Goal: Information Seeking & Learning: Learn about a topic

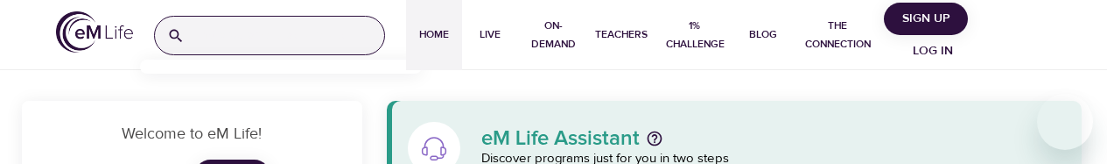
click at [241, 48] on input "search" at bounding box center [288, 36] width 192 height 38
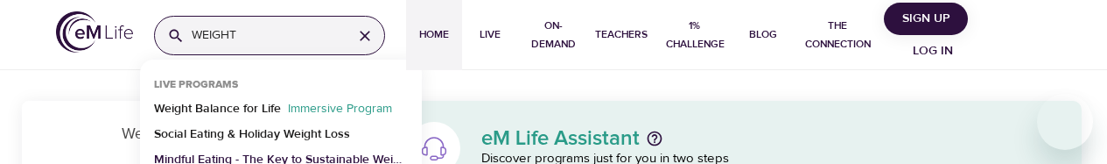
type input "WEIGHT"
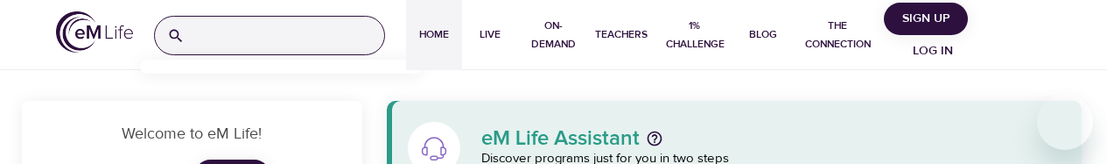
click at [250, 43] on input "search" at bounding box center [288, 36] width 192 height 38
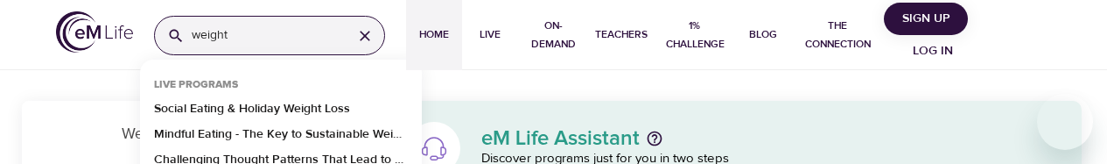
type input "weight"
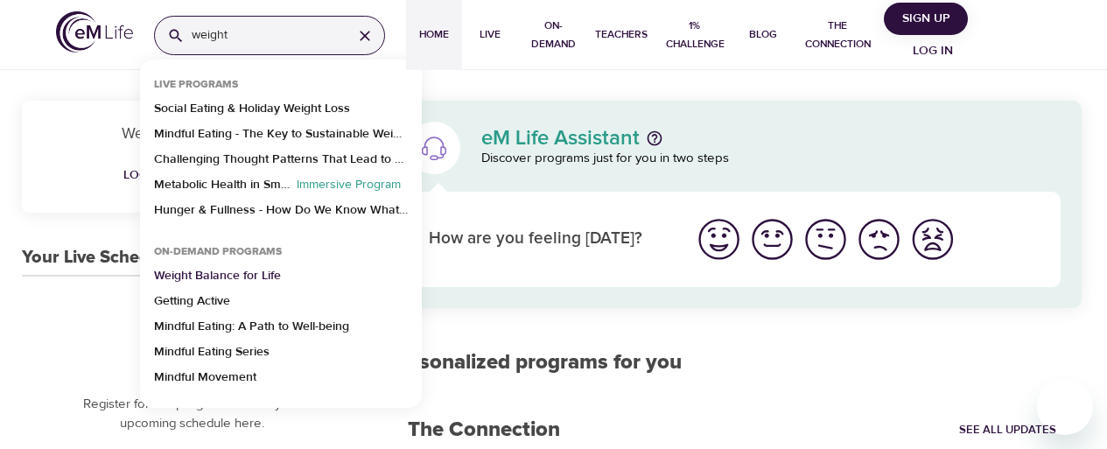
click at [220, 163] on p "Weight Balance for Life" at bounding box center [217, 279] width 127 height 25
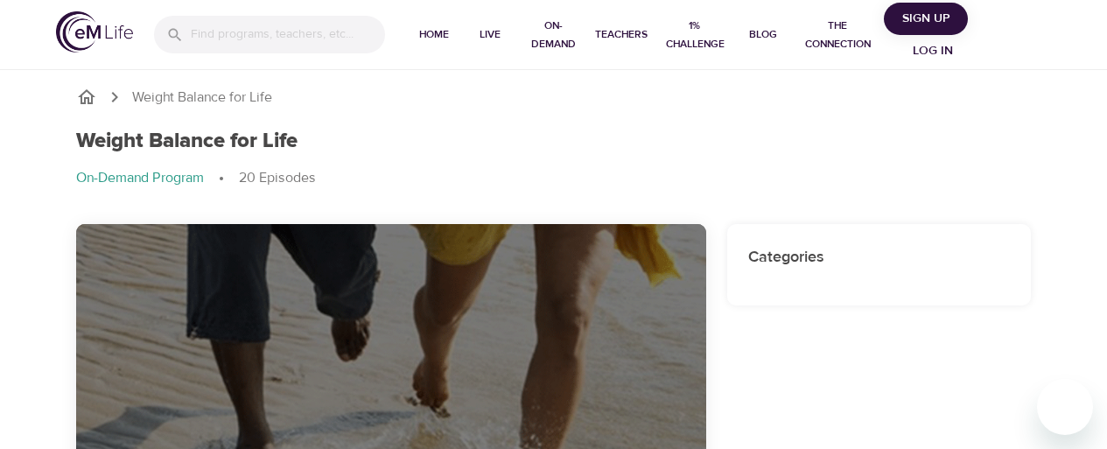
click at [934, 53] on span "Log in" at bounding box center [933, 51] width 70 height 22
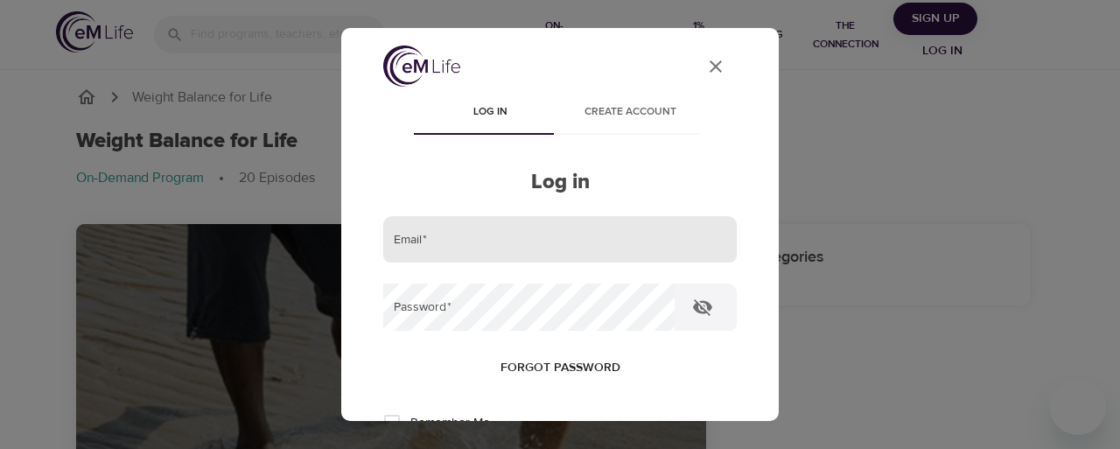
click at [439, 240] on input "email" at bounding box center [559, 239] width 353 height 47
type input "roland.szpond@emindful.com"
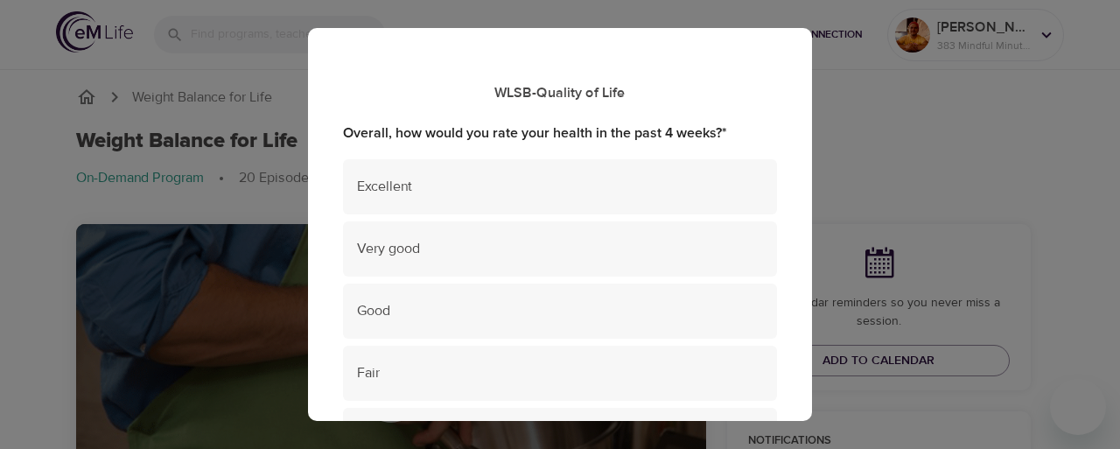
click at [1017, 180] on div "WLSB-Quality of Life Overall, how would you rate your health in the past 4 week…" at bounding box center [560, 224] width 1120 height 449
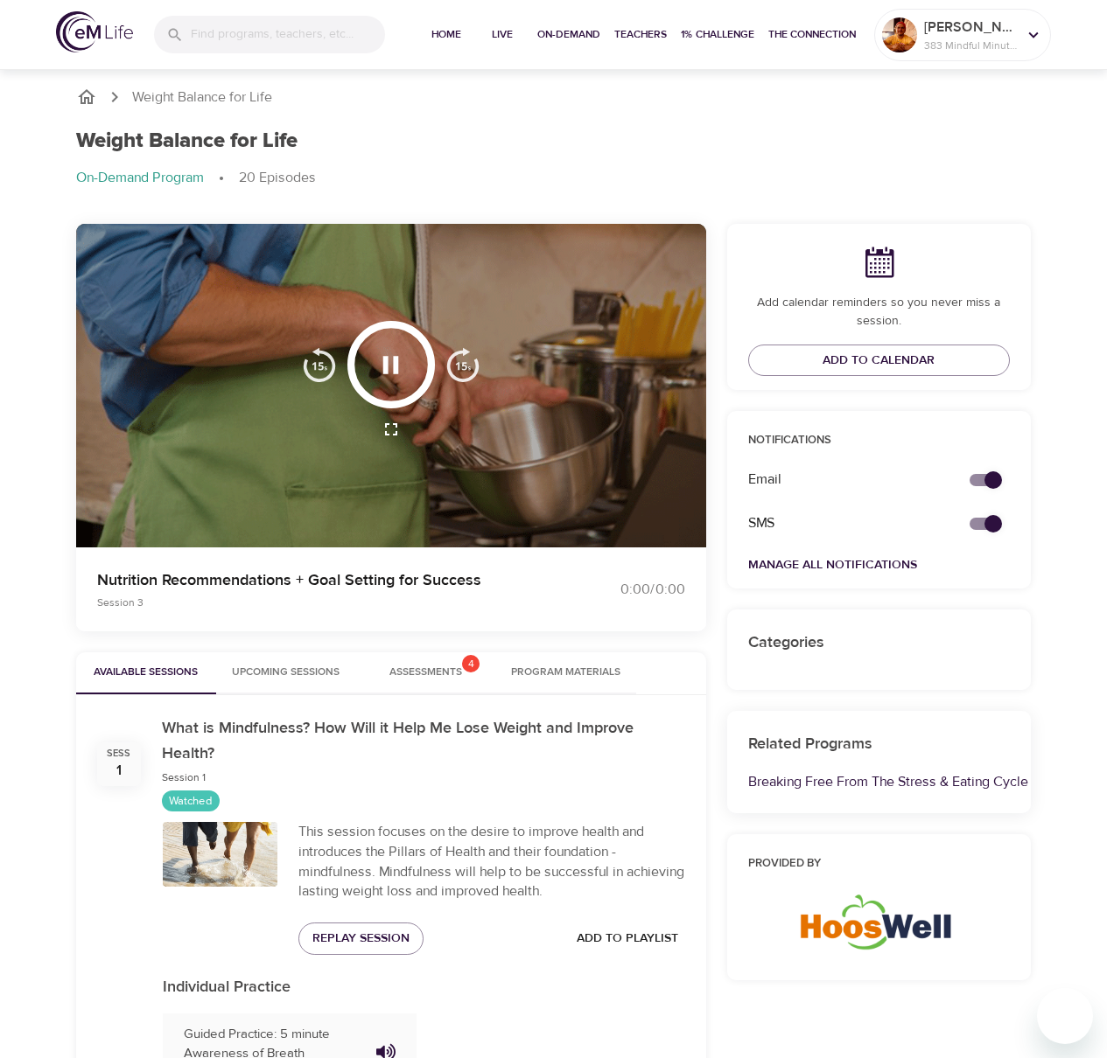
click at [99, 41] on img at bounding box center [94, 31] width 77 height 41
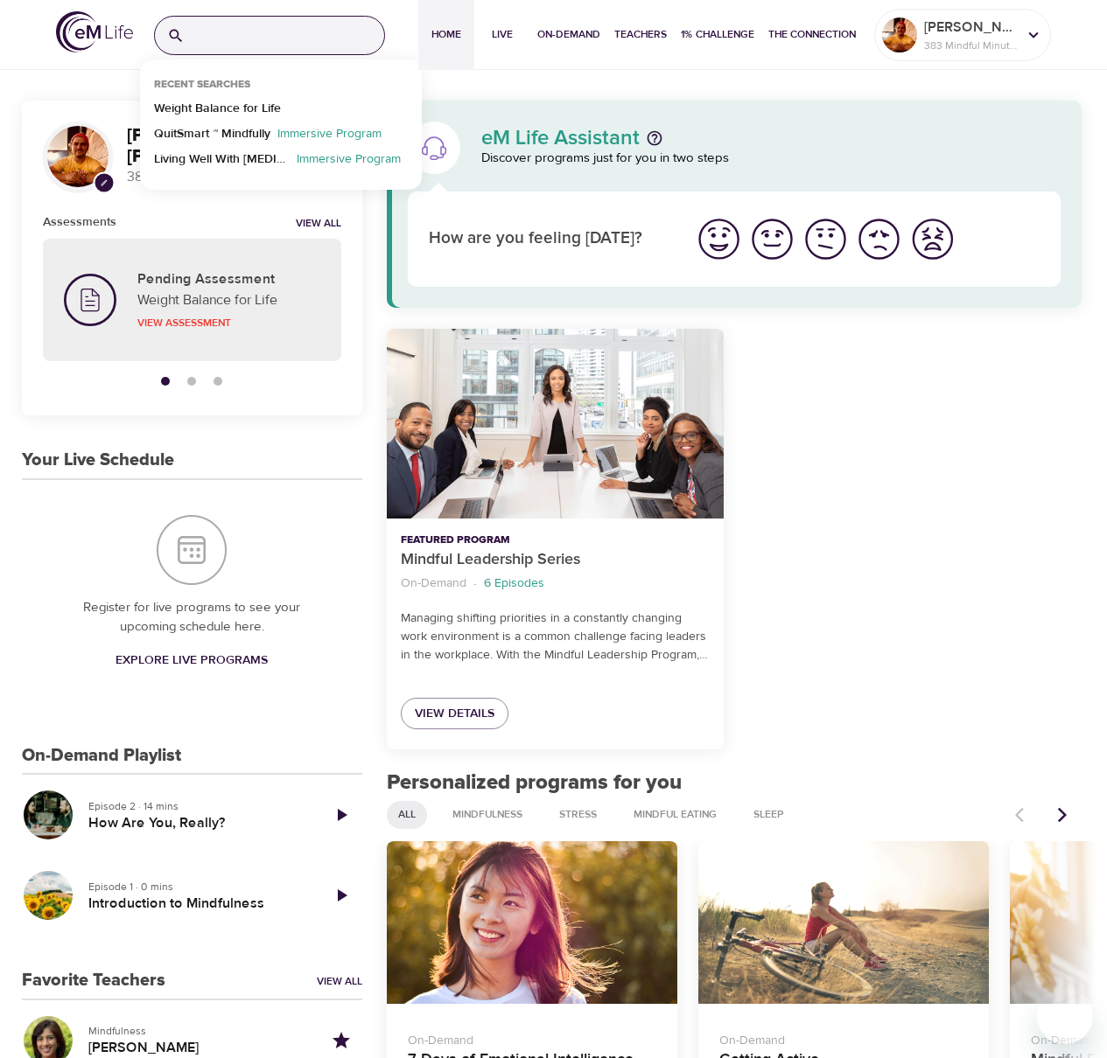
click at [232, 45] on input "search" at bounding box center [288, 36] width 192 height 38
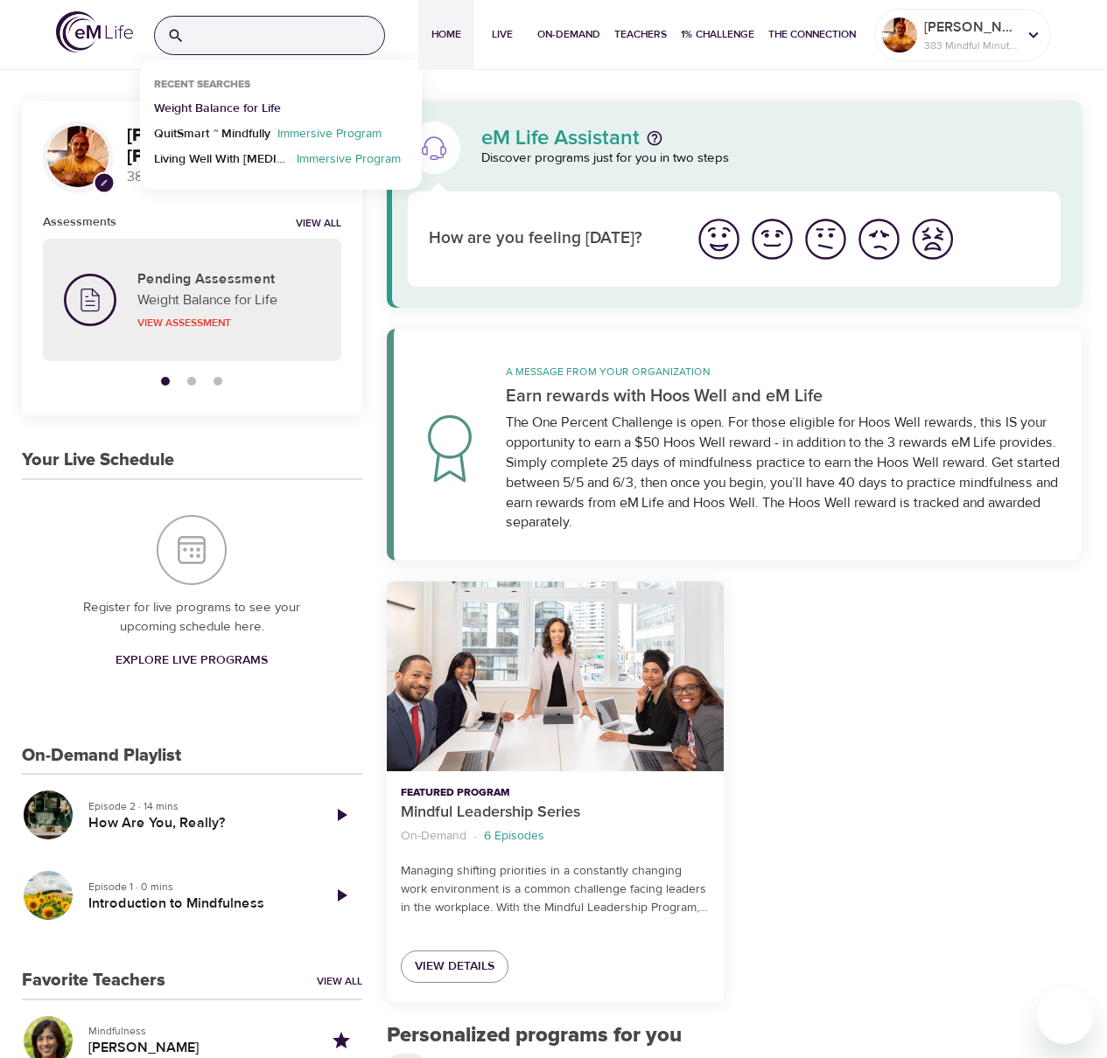
click at [220, 108] on p "Weight Balance for Life" at bounding box center [217, 112] width 127 height 25
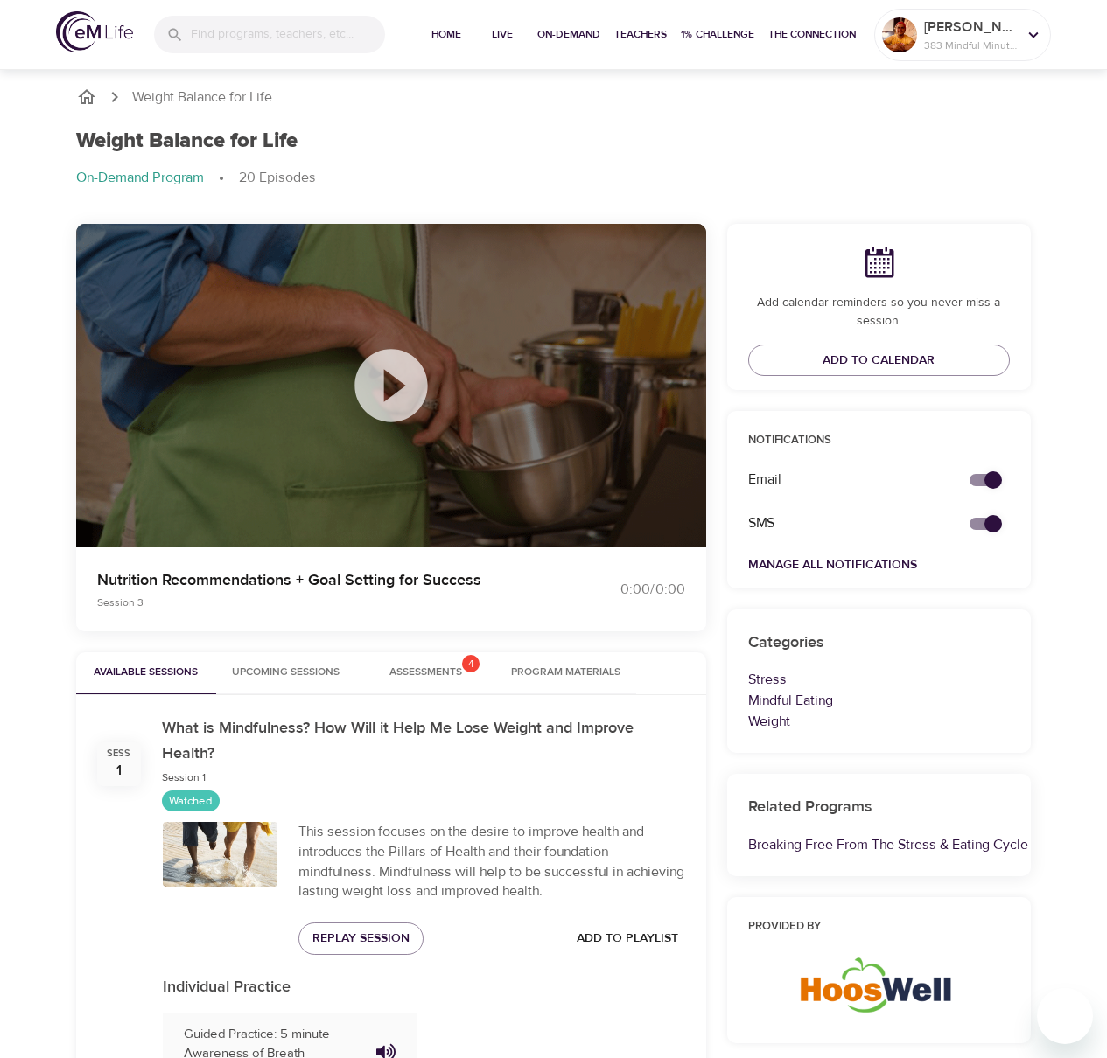
click at [467, 100] on ol "Weight Balance for Life" at bounding box center [553, 97] width 955 height 21
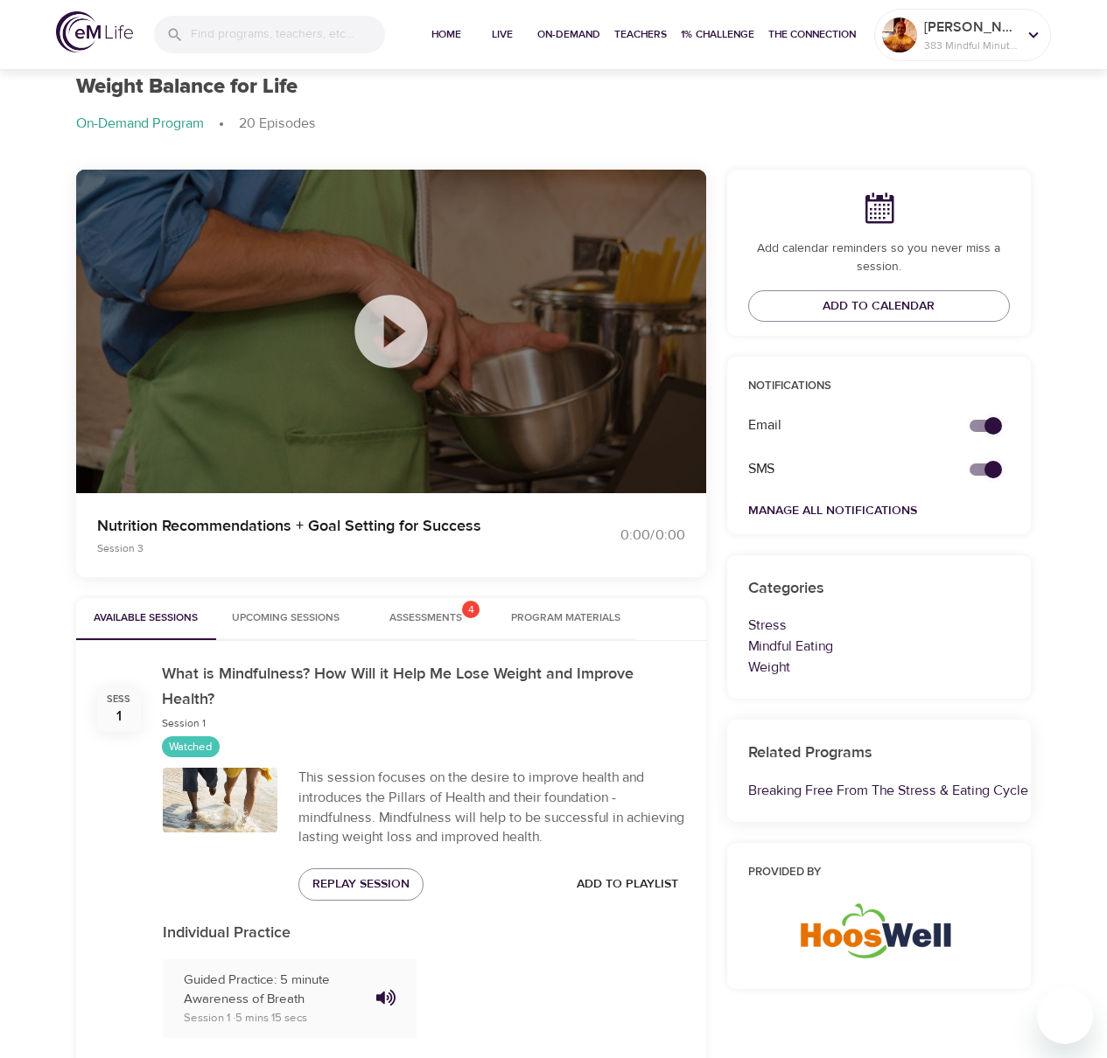
scroll to position [317, 0]
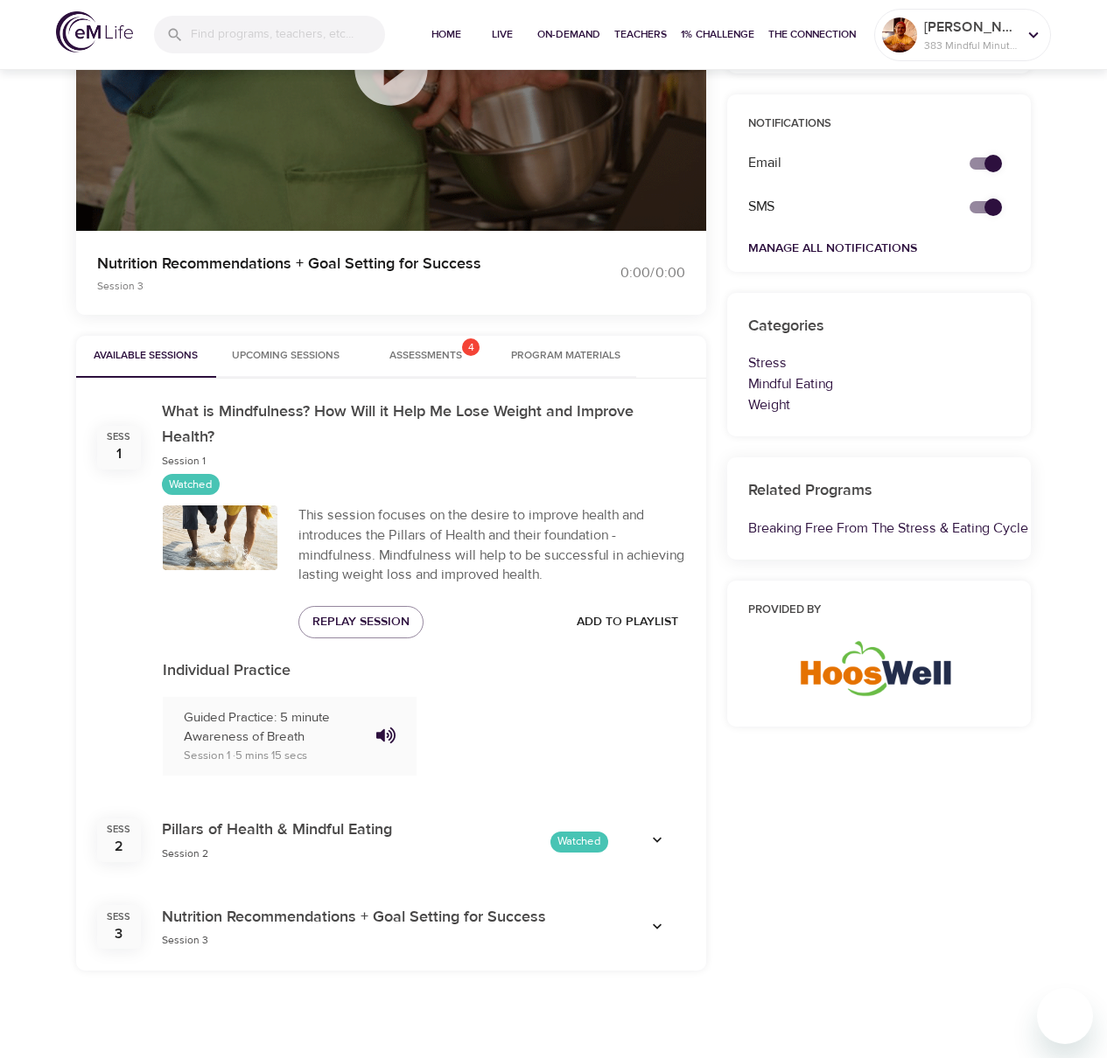
click at [241, 355] on span "Upcoming Sessions" at bounding box center [286, 356] width 119 height 18
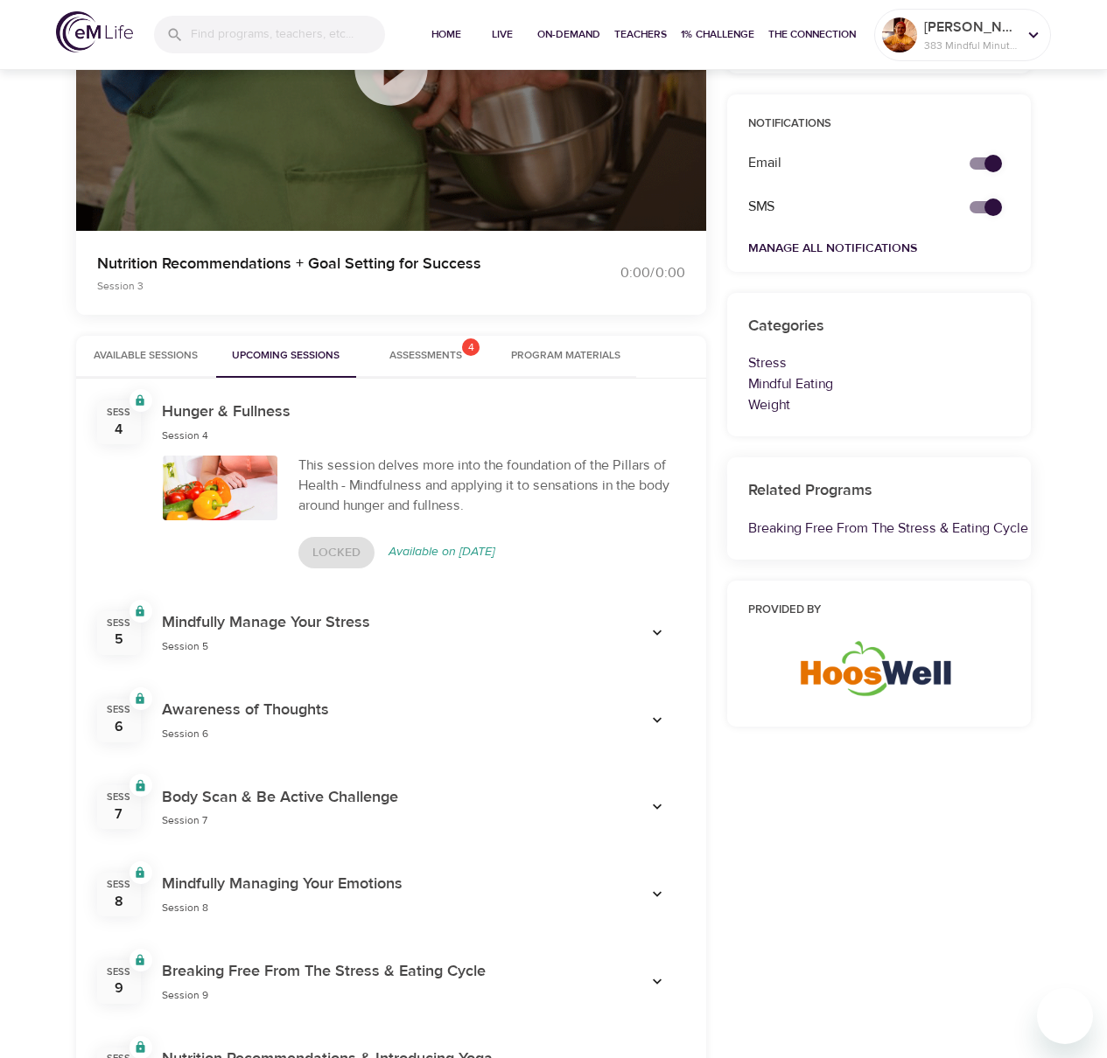
click at [444, 348] on span "Assessments 4" at bounding box center [425, 356] width 73 height 18
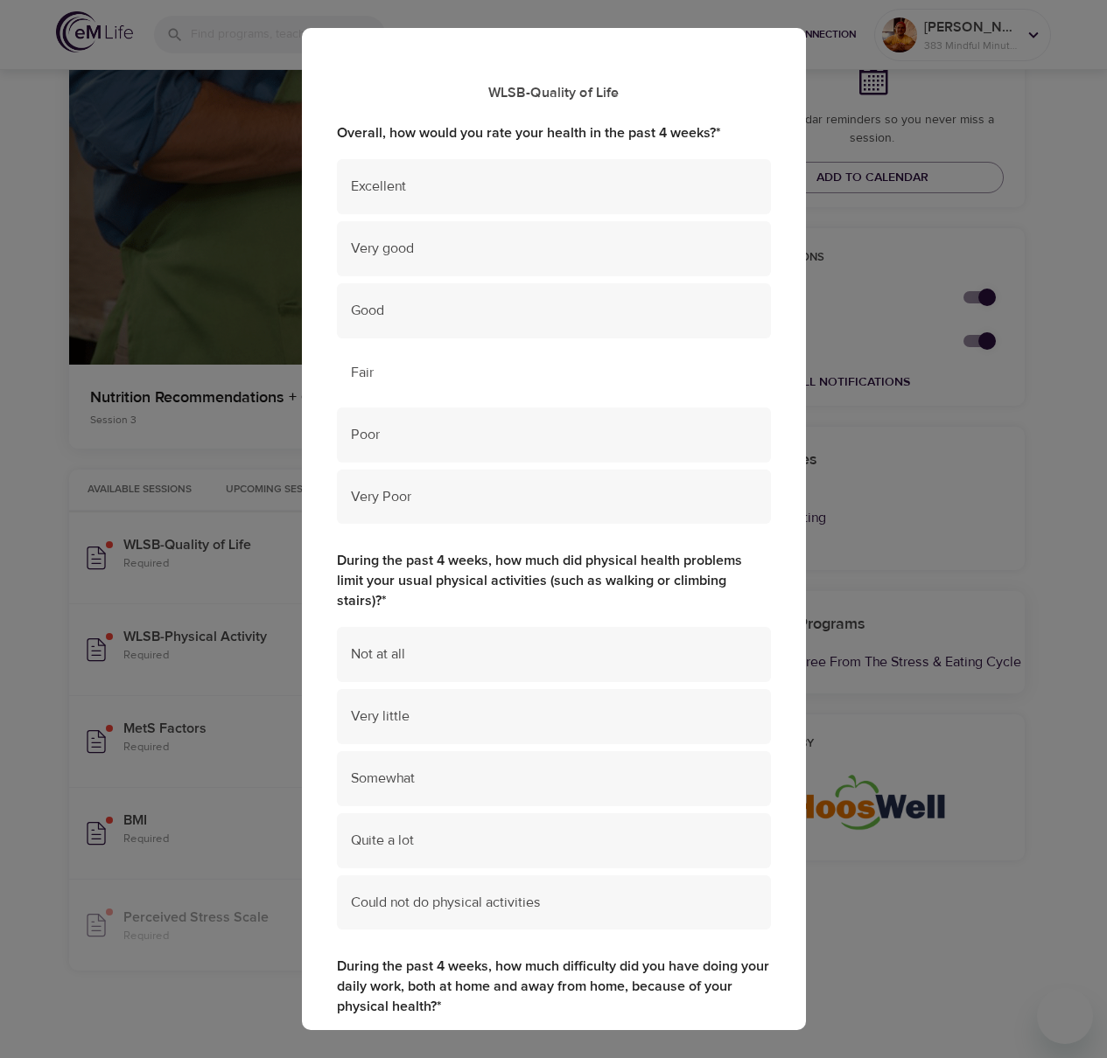
scroll to position [183, 0]
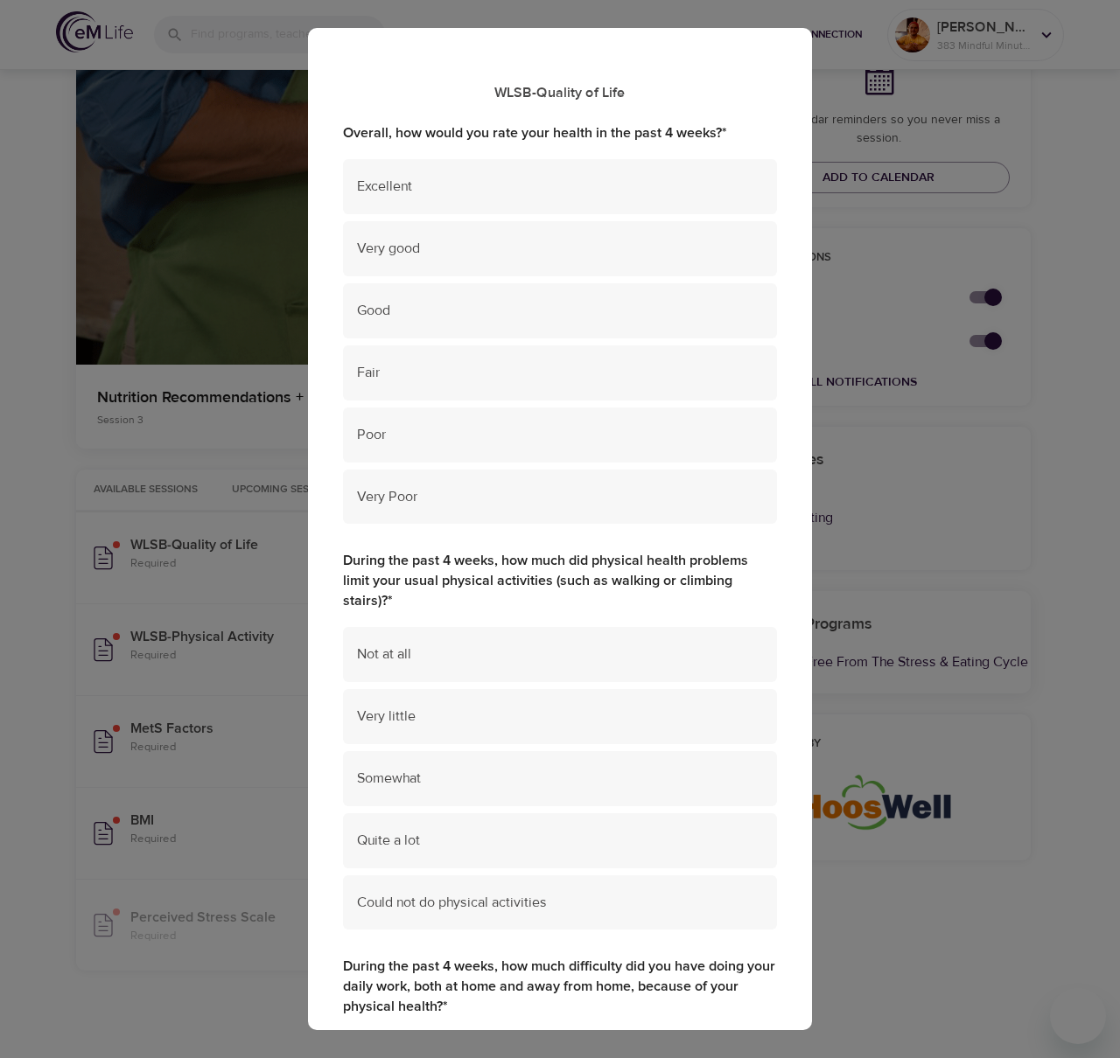
click at [115, 424] on div "WLSB-Quality of Life Overall, how would you rate your health in the past 4 week…" at bounding box center [560, 529] width 1120 height 1058
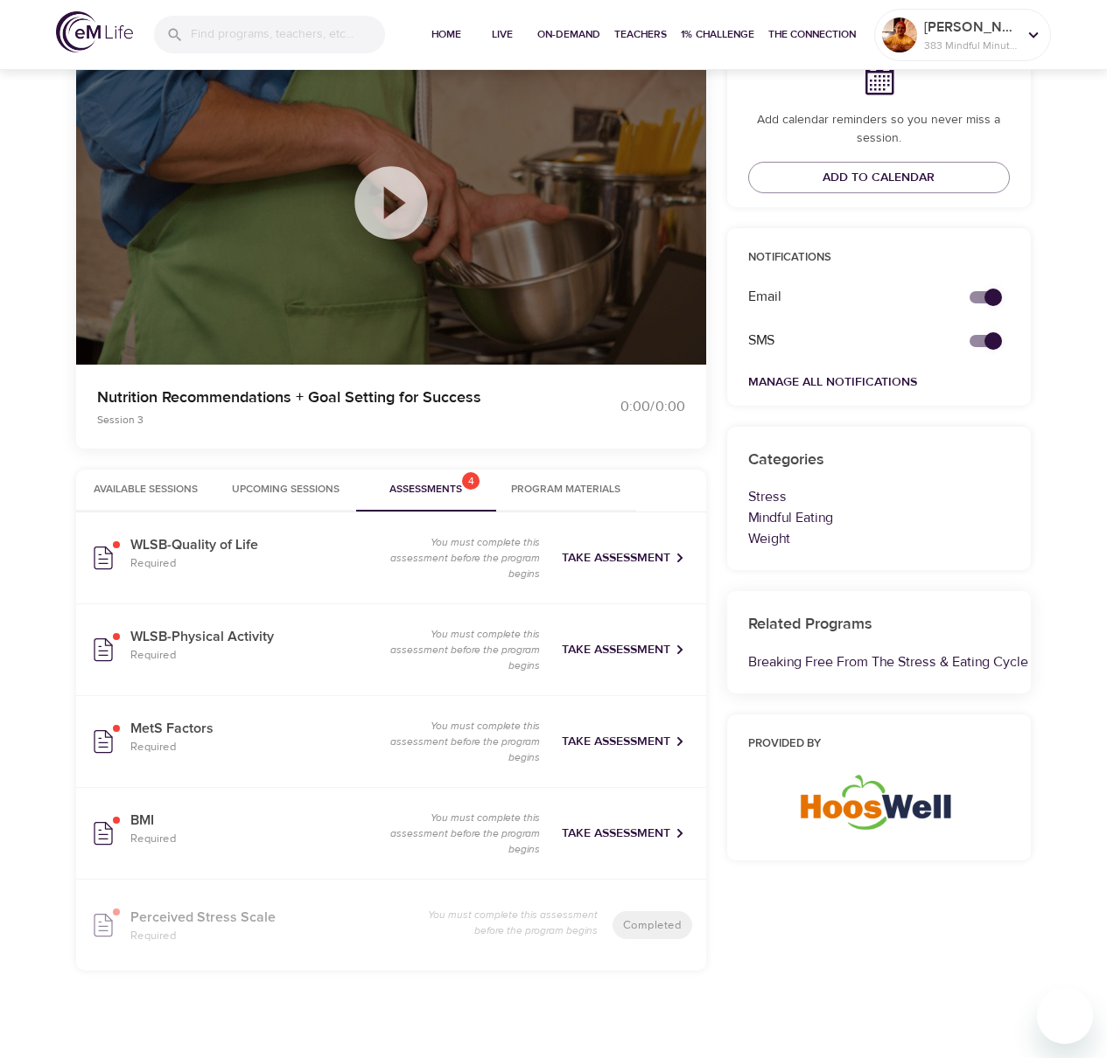
click at [127, 490] on span "Available Sessions" at bounding box center [146, 490] width 119 height 18
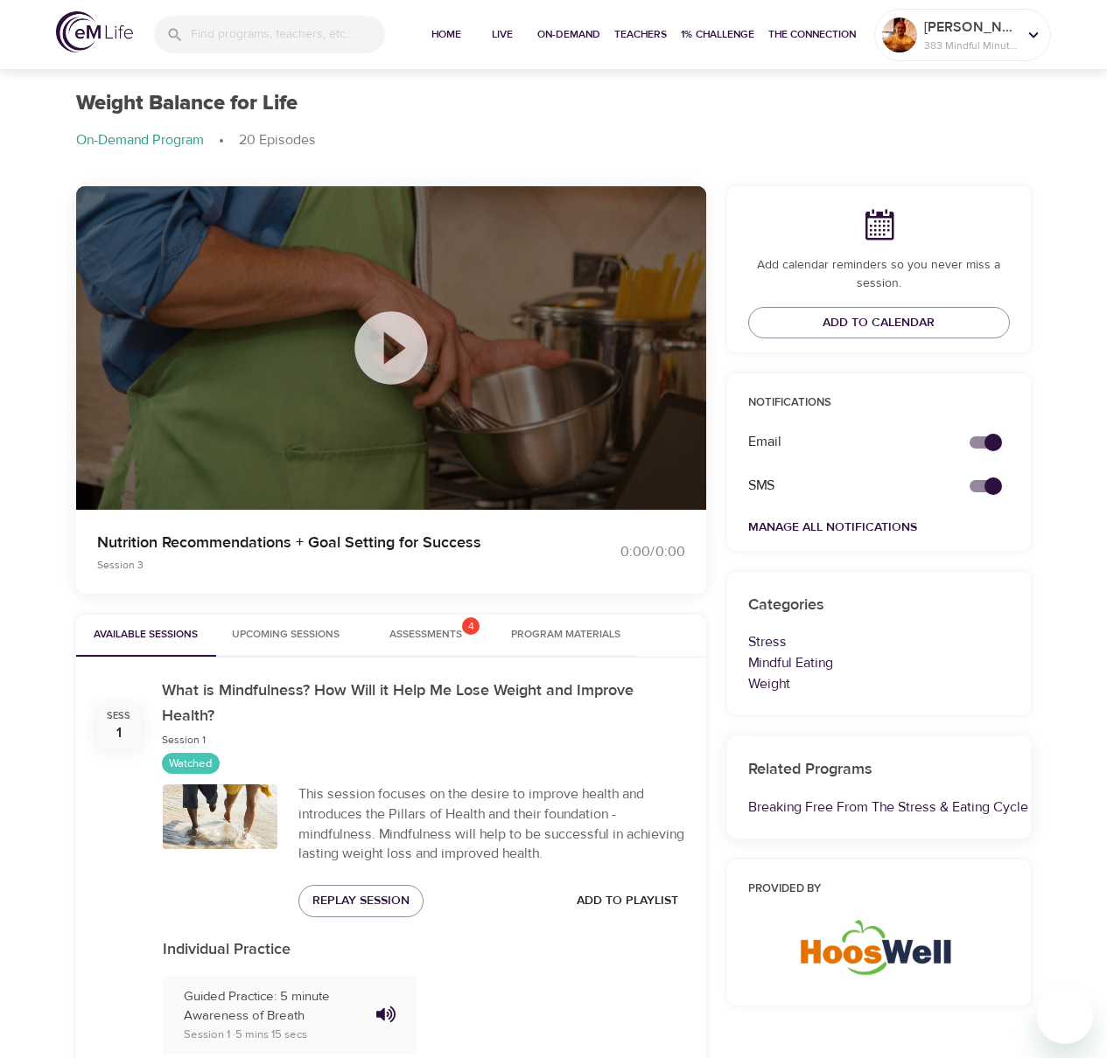
scroll to position [0, 0]
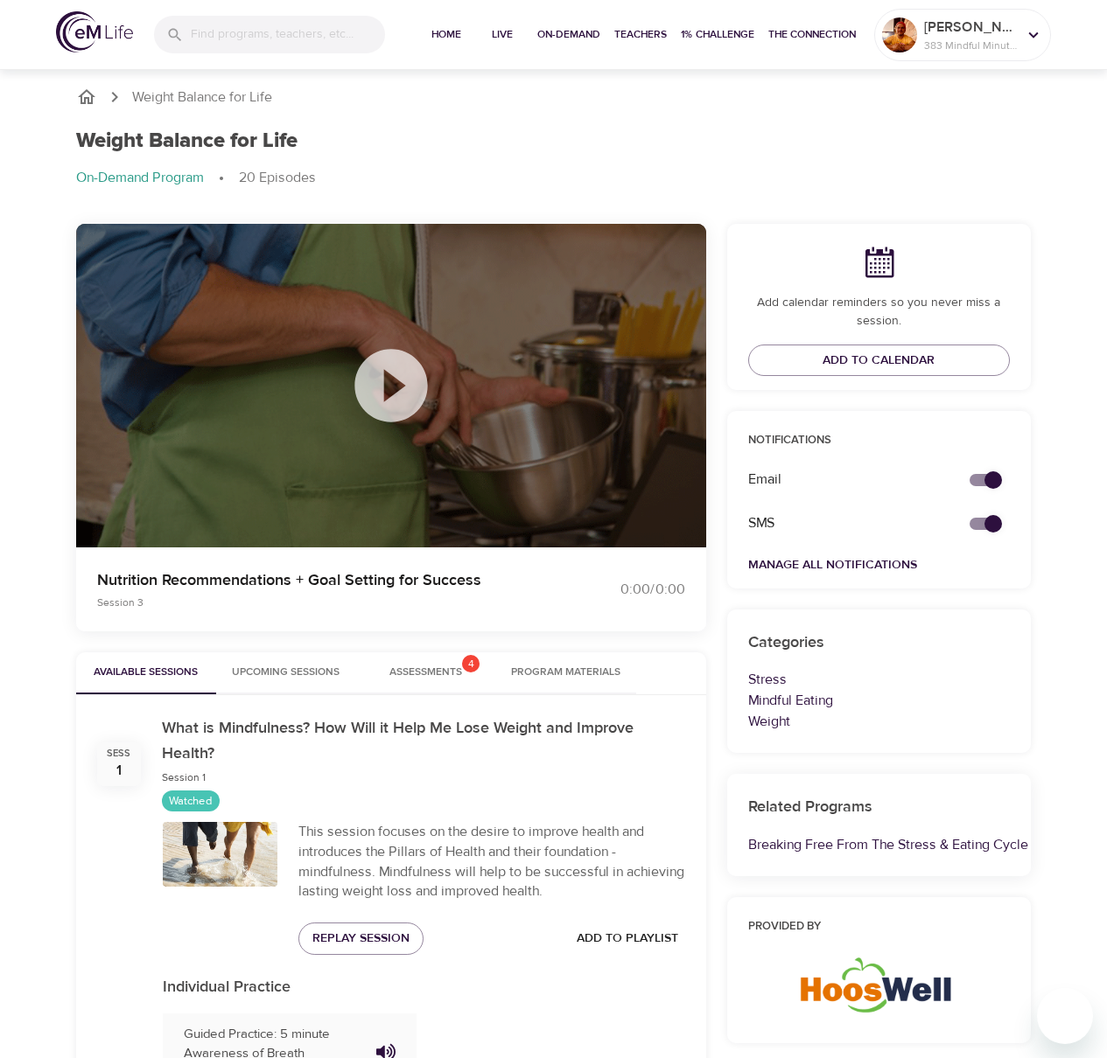
click at [130, 46] on img at bounding box center [94, 31] width 77 height 41
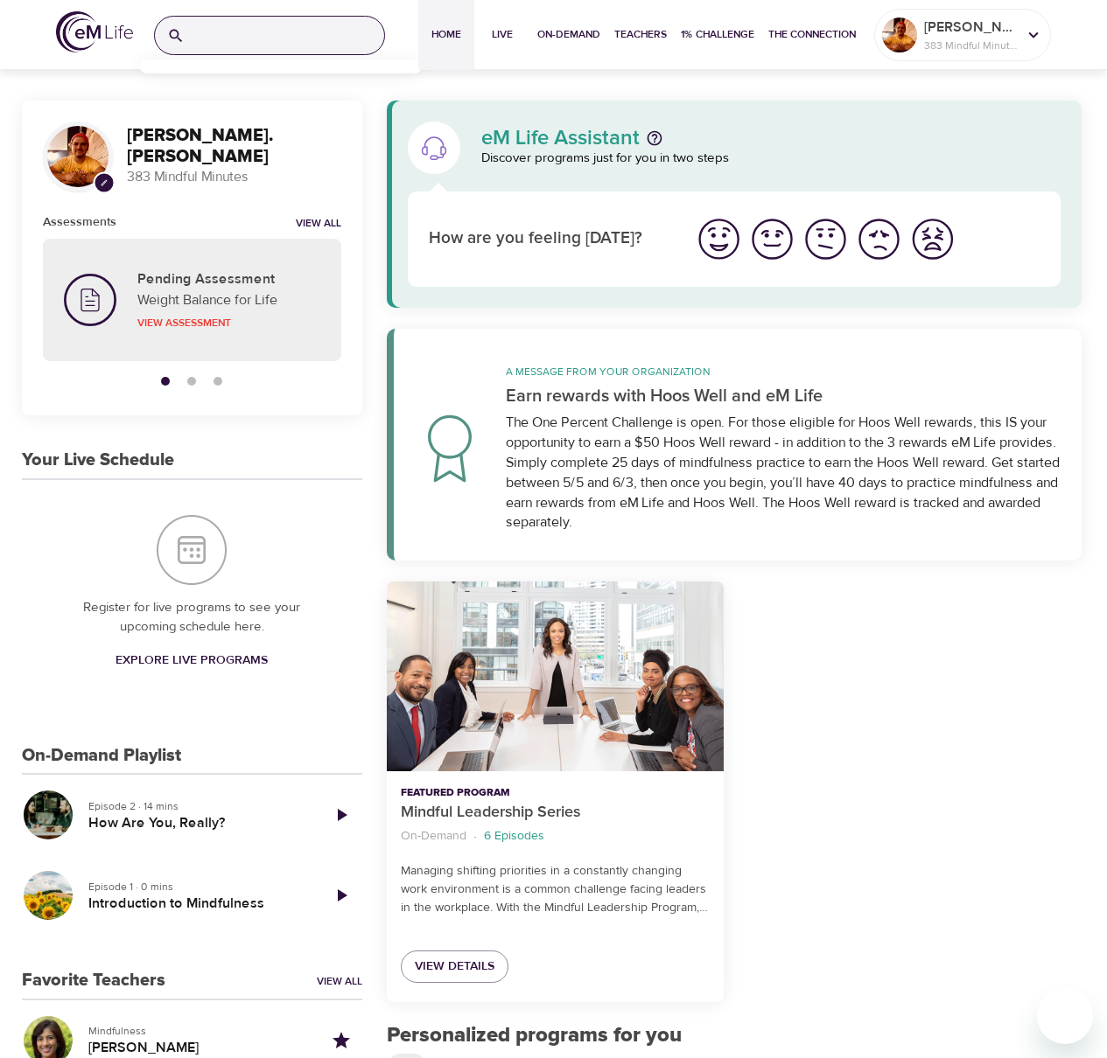
click at [261, 27] on input "search" at bounding box center [288, 36] width 192 height 38
type input "q"
click at [843, 709] on div at bounding box center [913, 792] width 358 height 442
